Goal: Navigation & Orientation: Find specific page/section

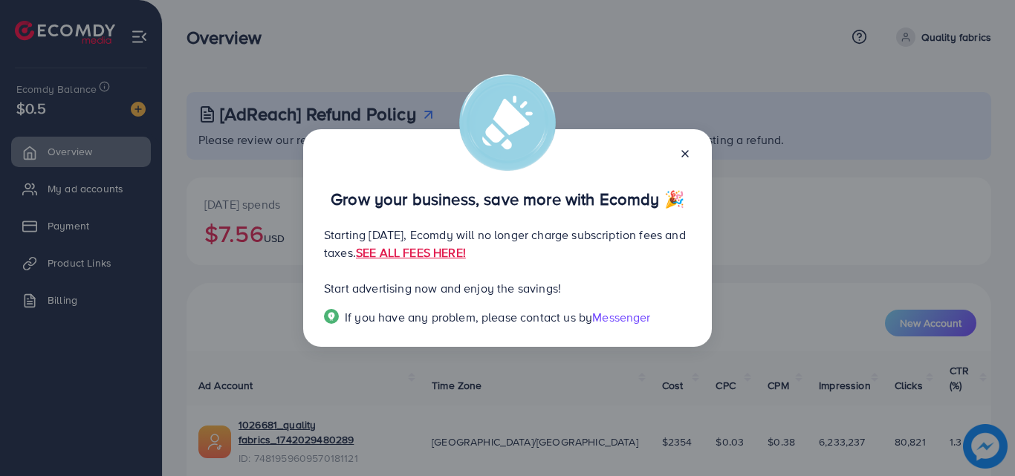
click at [680, 152] on icon at bounding box center [685, 154] width 12 height 12
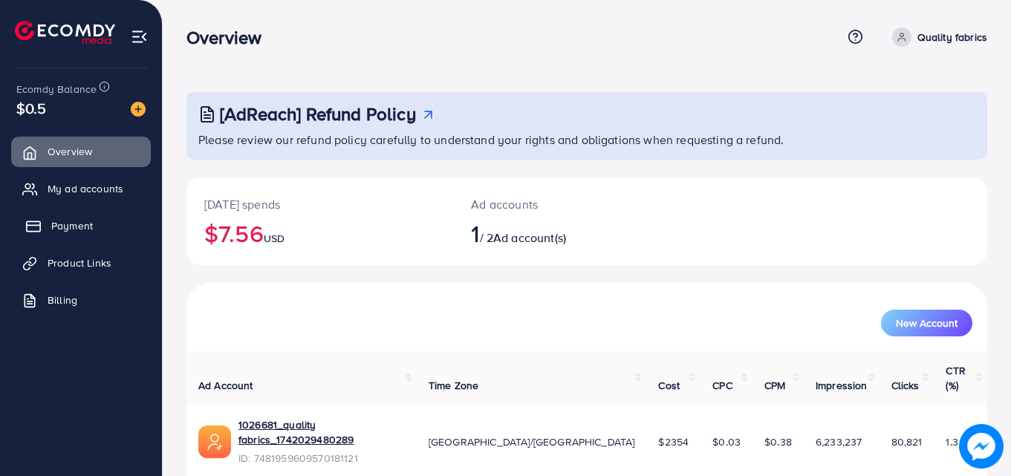
click at [83, 229] on span "Payment" at bounding box center [72, 225] width 42 height 15
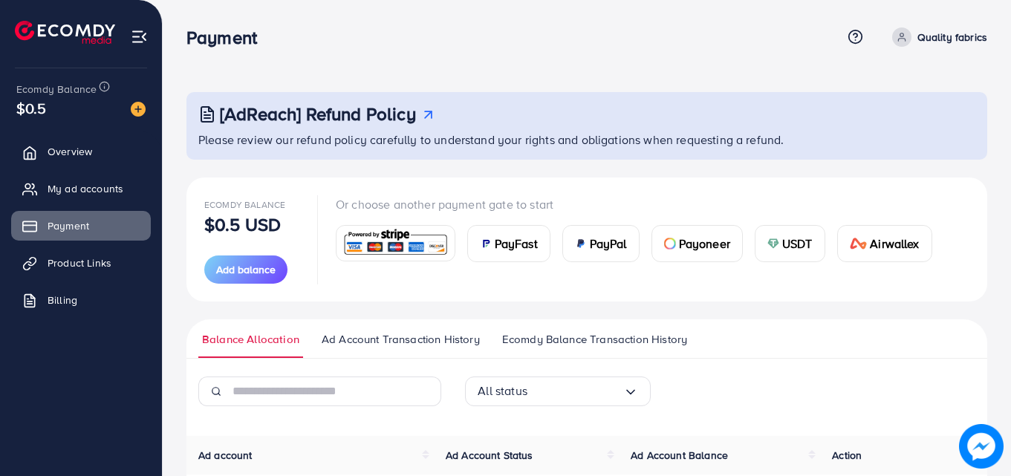
scroll to position [166, 0]
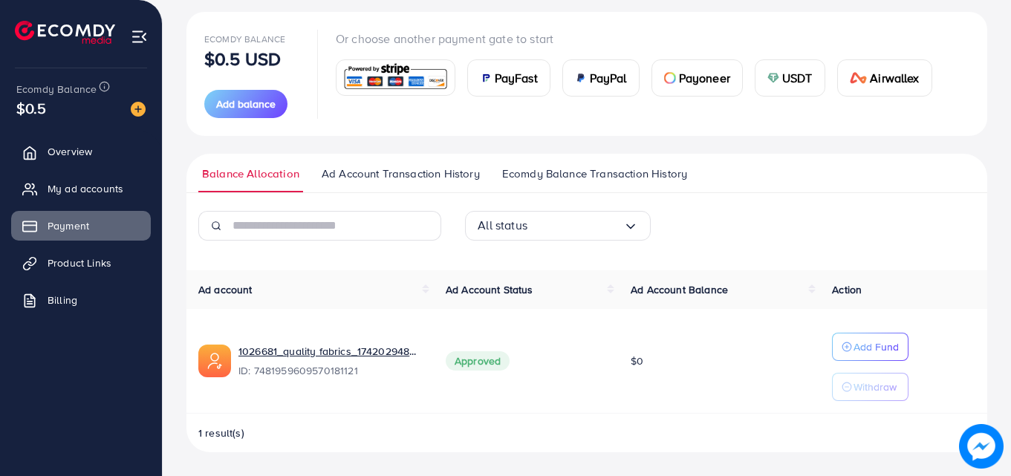
click at [542, 176] on span "Ecomdy Balance Transaction History" at bounding box center [594, 174] width 185 height 16
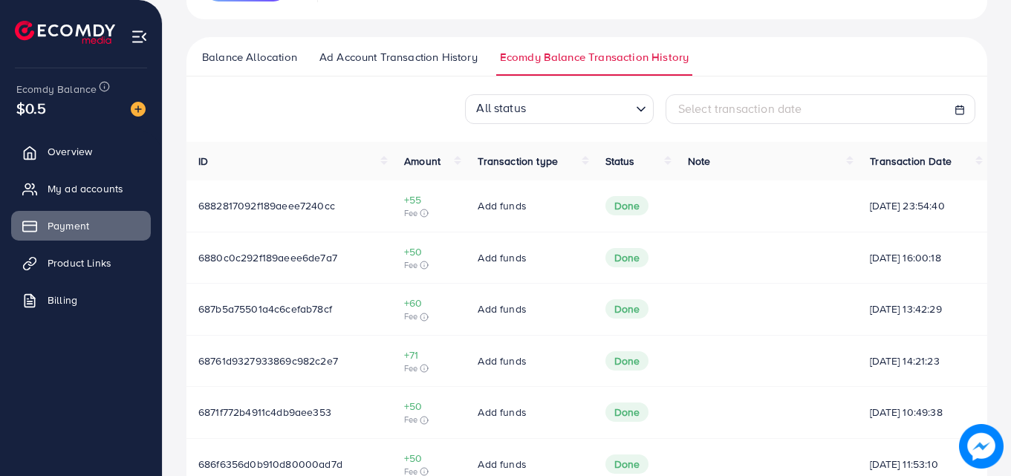
scroll to position [223, 0]
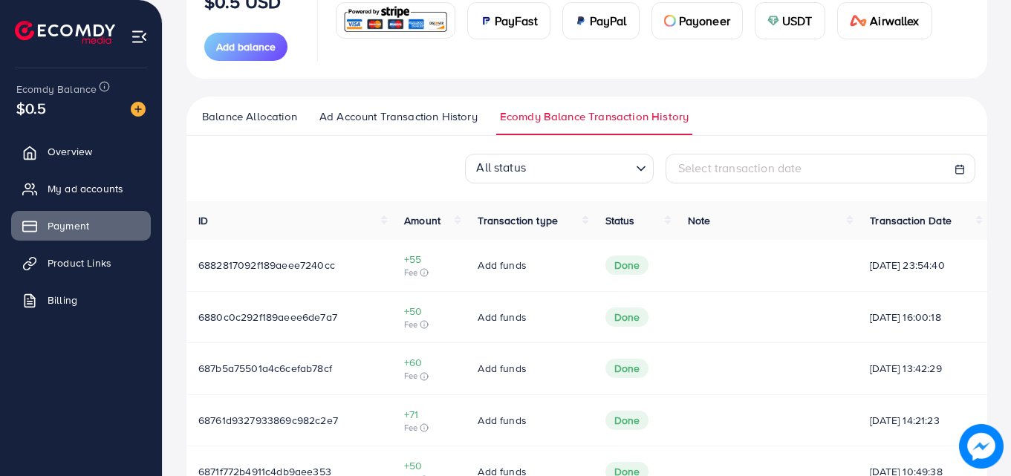
click at [386, 111] on span "Ad Account Transaction History" at bounding box center [398, 116] width 158 height 16
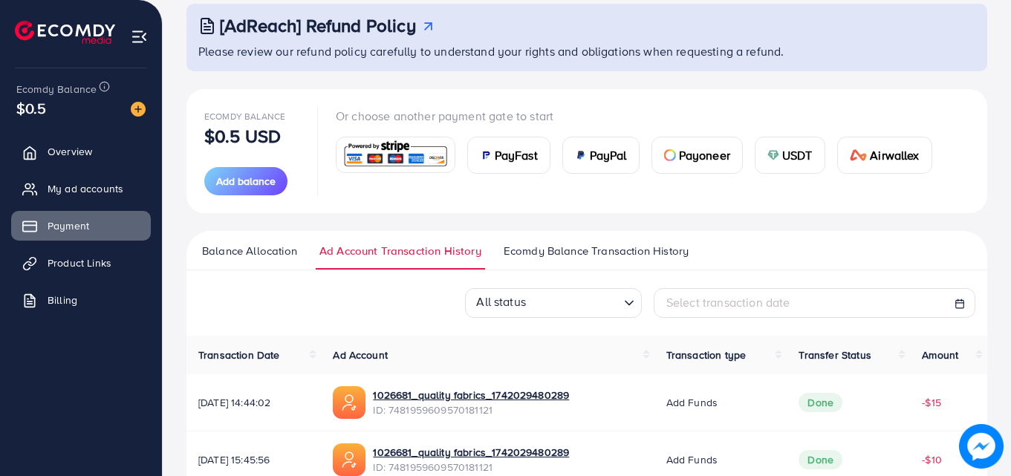
scroll to position [223, 0]
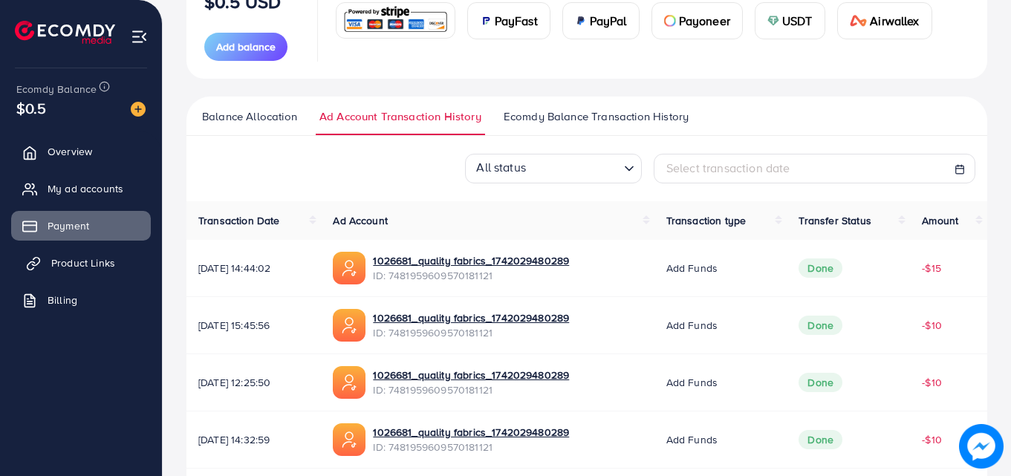
click at [71, 262] on span "Product Links" at bounding box center [83, 263] width 64 height 15
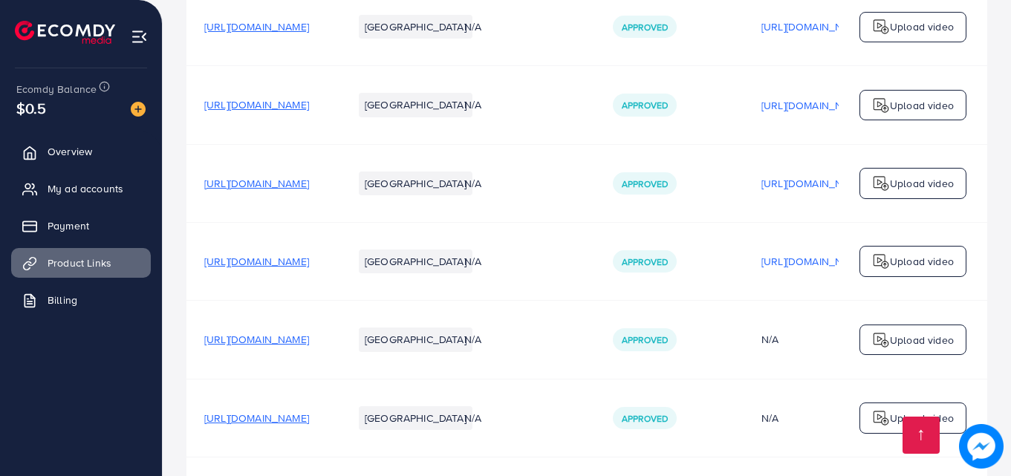
scroll to position [737, 0]
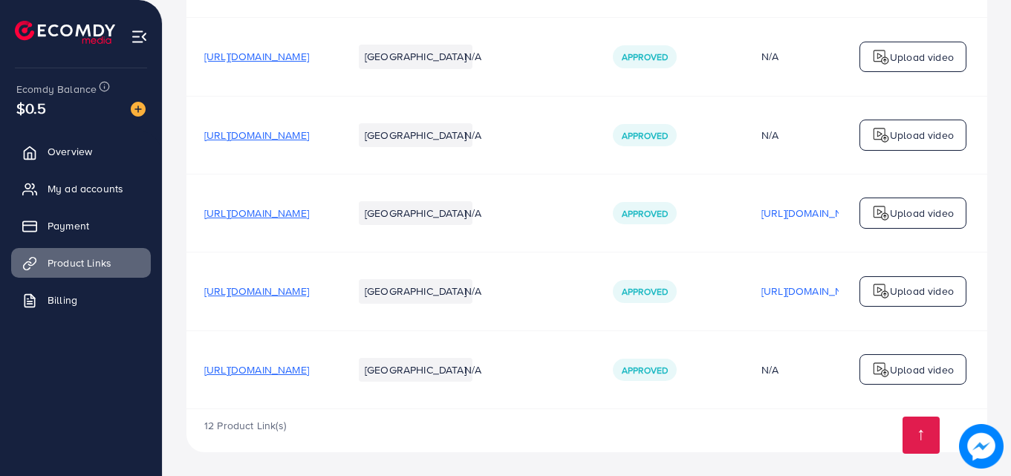
click at [309, 369] on span "https://qualityfabrics.pk/products/cotton-bedsheet-set" at bounding box center [256, 369] width 105 height 15
